Goal: Task Accomplishment & Management: Manage account settings

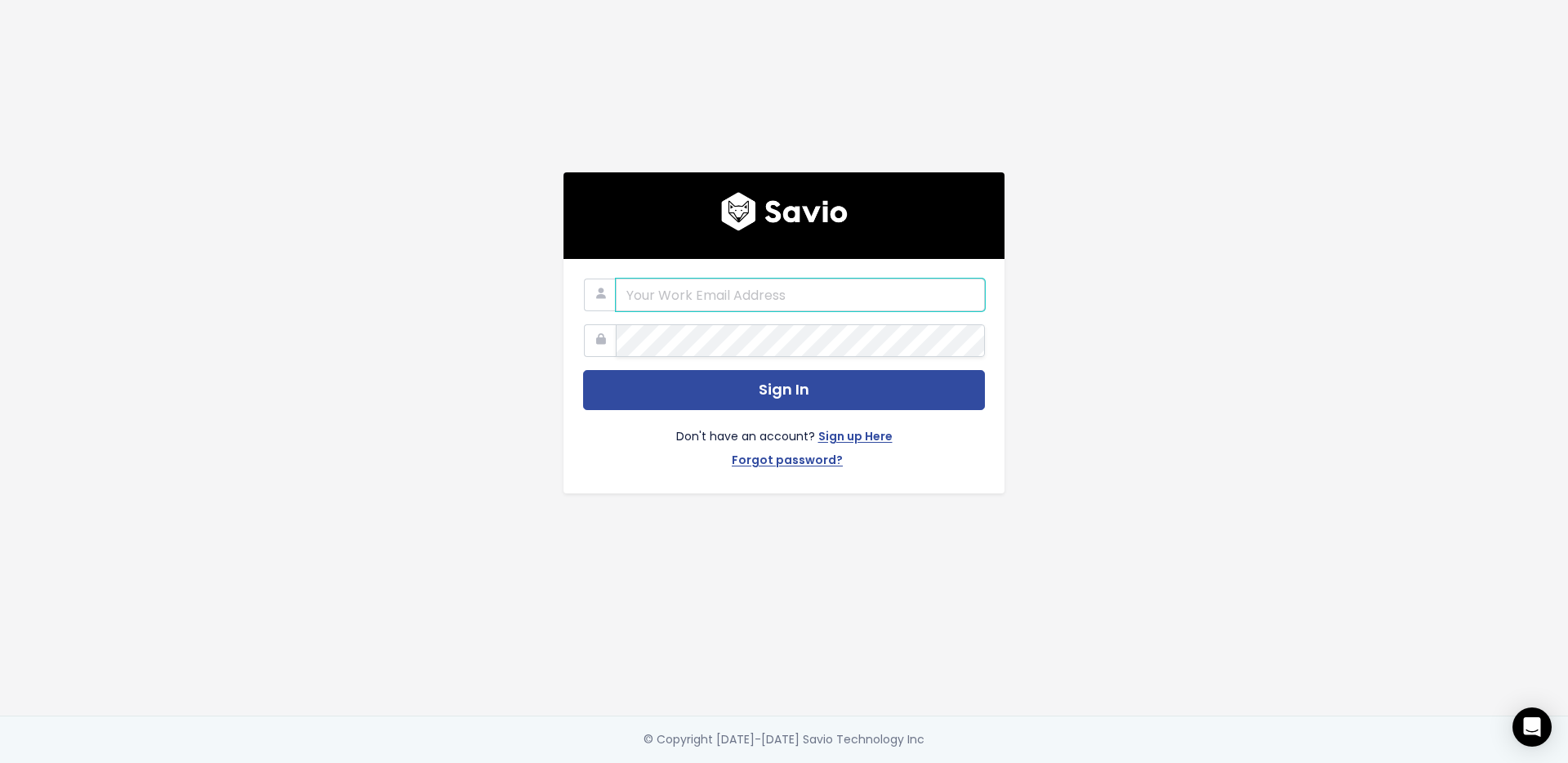
type input "[PERSON_NAME][EMAIL_ADDRESS][PERSON_NAME][DOMAIN_NAME]"
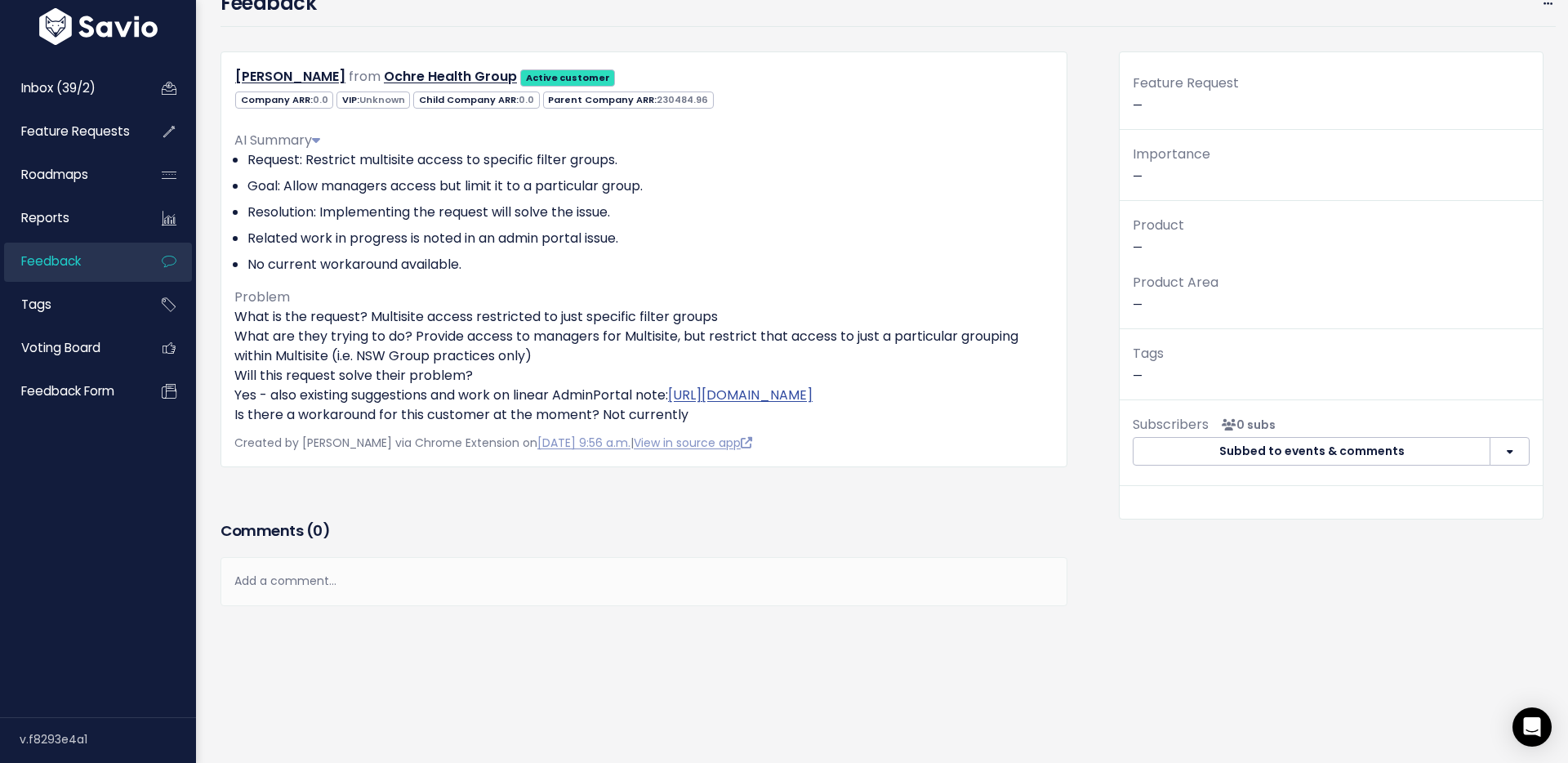
scroll to position [128, 0]
